Goal: Task Accomplishment & Management: Manage account settings

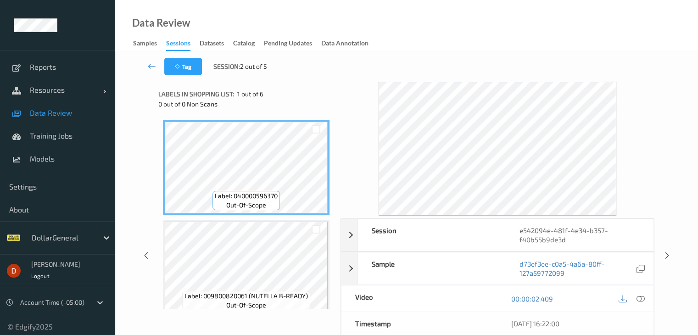
click at [198, 19] on div "Data Review Samples Sessions Datasets Catalog Pending Updates Data Annotation" at bounding box center [406, 25] width 583 height 51
click at [151, 65] on icon at bounding box center [152, 65] width 8 height 9
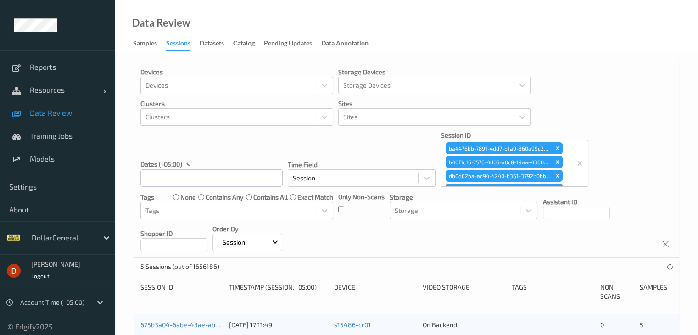
click at [268, 4] on div "Data Review Samples Sessions Datasets Catalog Pending Updates Data Annotation" at bounding box center [406, 25] width 583 height 51
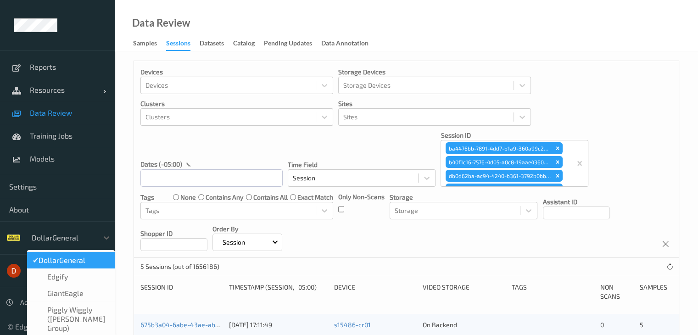
click at [68, 241] on div at bounding box center [63, 237] width 62 height 11
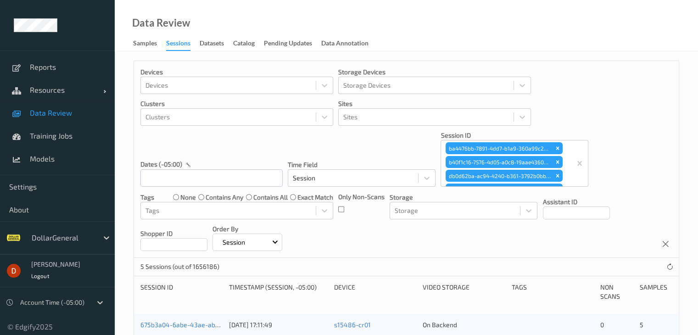
click at [66, 224] on div "DollarGeneral" at bounding box center [57, 237] width 115 height 33
click at [40, 235] on div at bounding box center [63, 237] width 62 height 11
click at [35, 193] on link "Settings" at bounding box center [57, 186] width 115 height 23
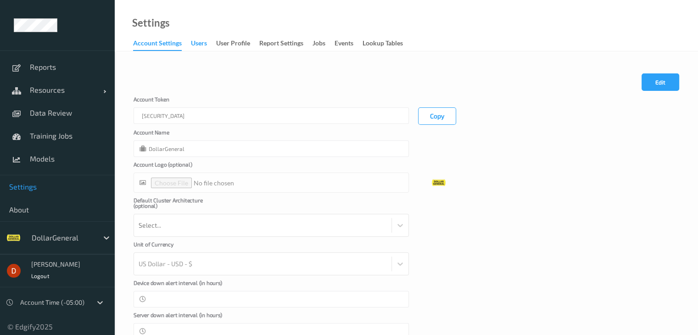
click at [202, 43] on div "users" at bounding box center [199, 44] width 16 height 11
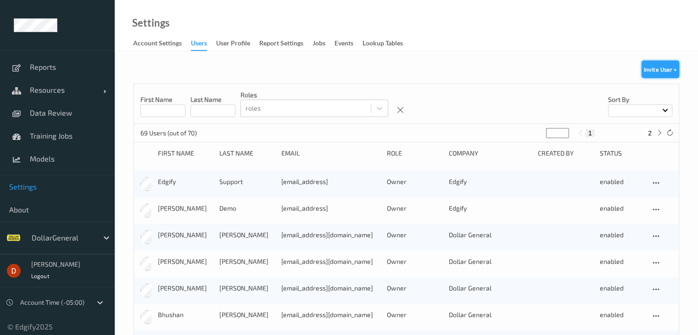
click at [660, 68] on button "Invite User +" at bounding box center [660, 69] width 38 height 17
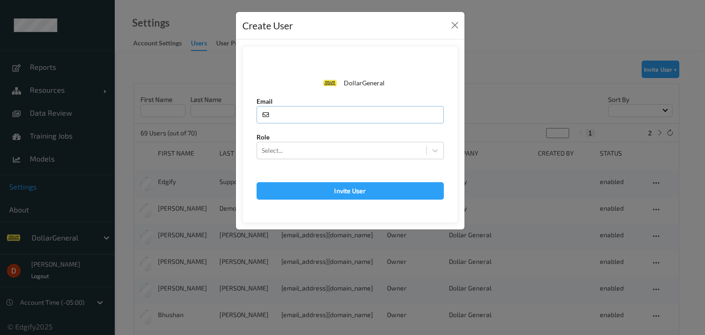
click at [358, 120] on input "text" at bounding box center [349, 114] width 187 height 17
type input "[EMAIL_ADDRESS]"
click at [350, 147] on div at bounding box center [341, 150] width 160 height 11
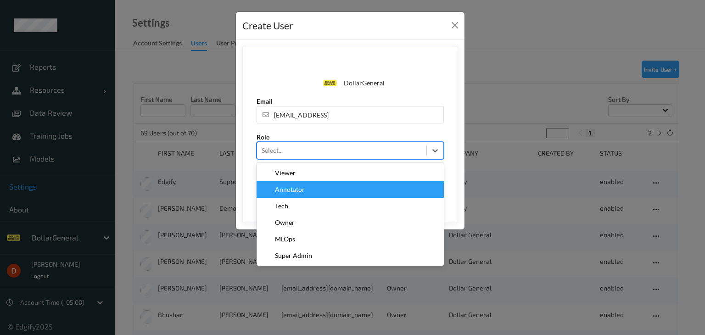
click at [332, 185] on div "Annotator" at bounding box center [350, 189] width 176 height 9
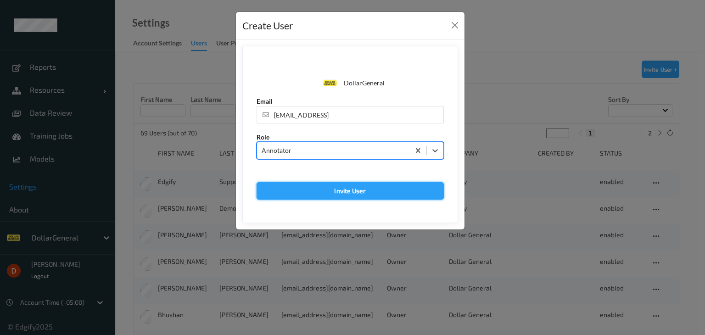
click at [387, 193] on button "Invite User" at bounding box center [349, 190] width 187 height 17
